Goal: Find specific page/section: Find specific page/section

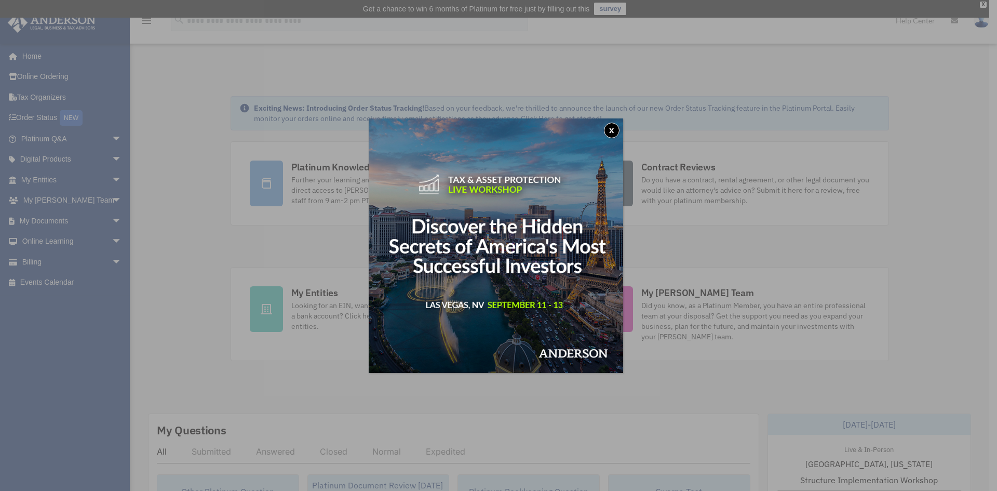
click at [616, 132] on button "x" at bounding box center [612, 131] width 16 height 16
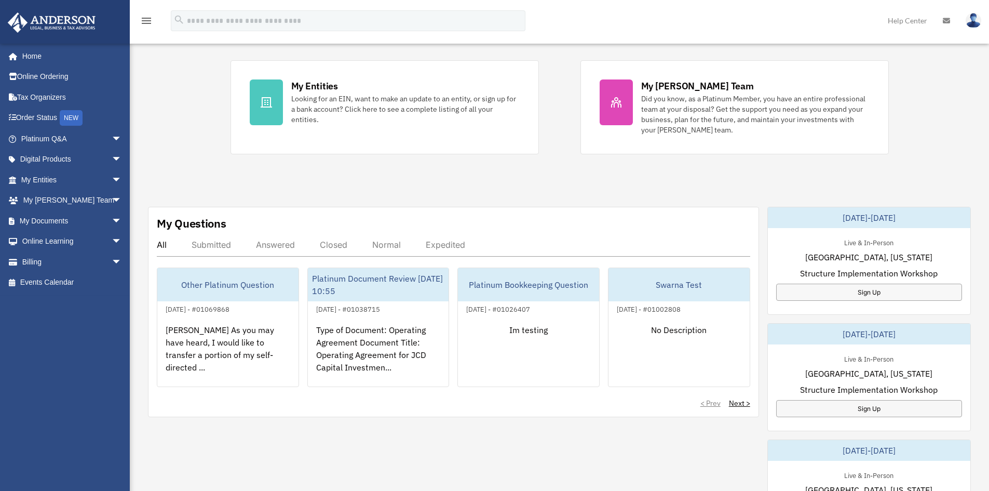
scroll to position [208, 0]
click at [112, 142] on span "arrow_drop_down" at bounding box center [122, 138] width 21 height 21
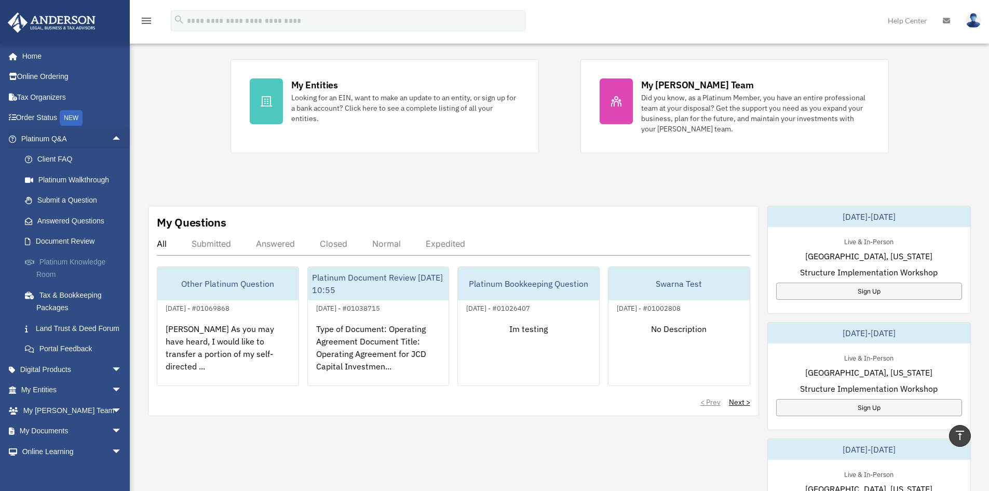
click at [73, 261] on link "Platinum Knowledge Room" at bounding box center [76, 267] width 123 height 33
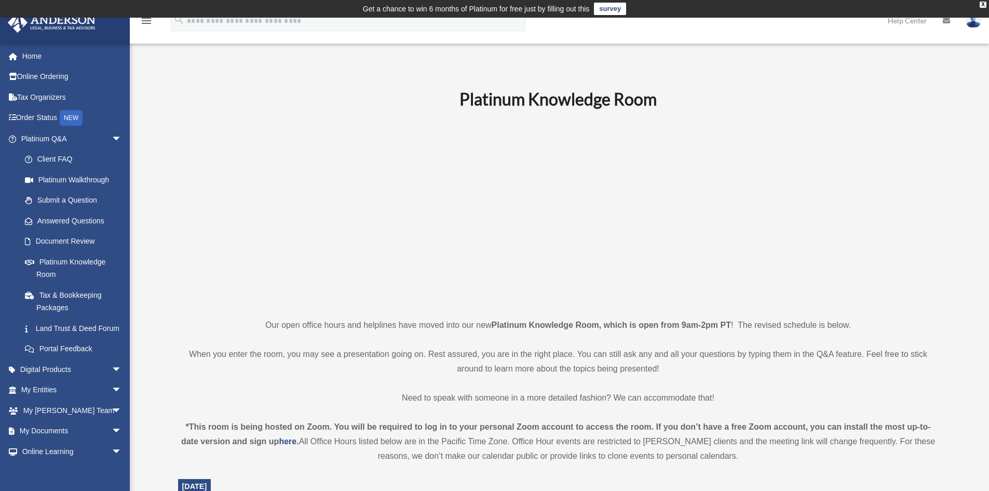
click at [803, 190] on p at bounding box center [558, 213] width 761 height 180
